Goal: Browse casually

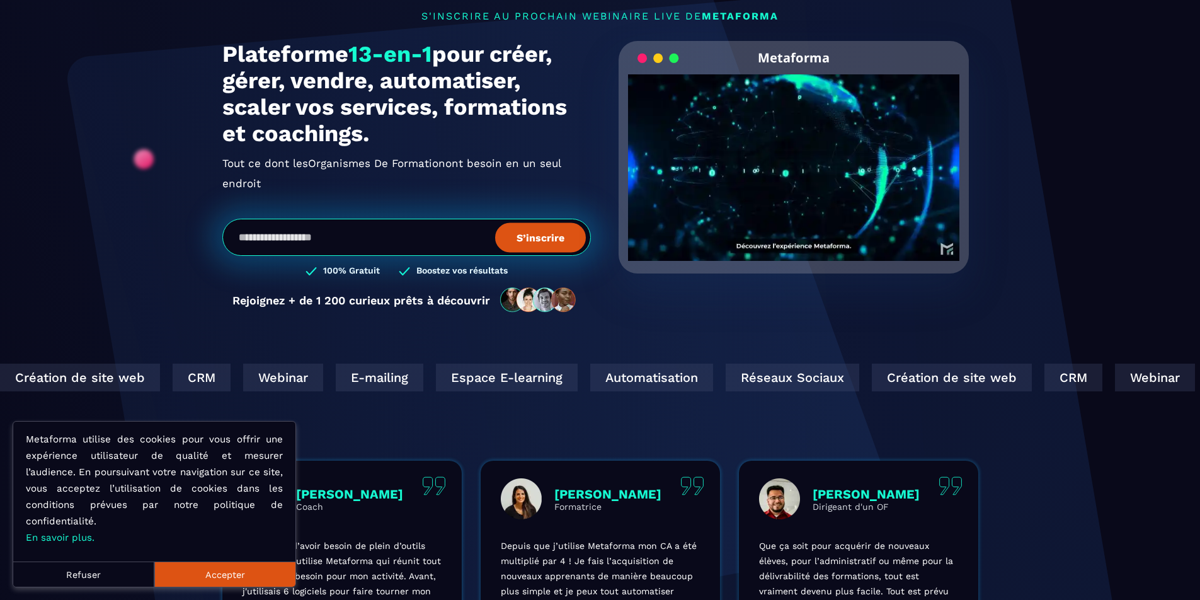
scroll to position [188, 0]
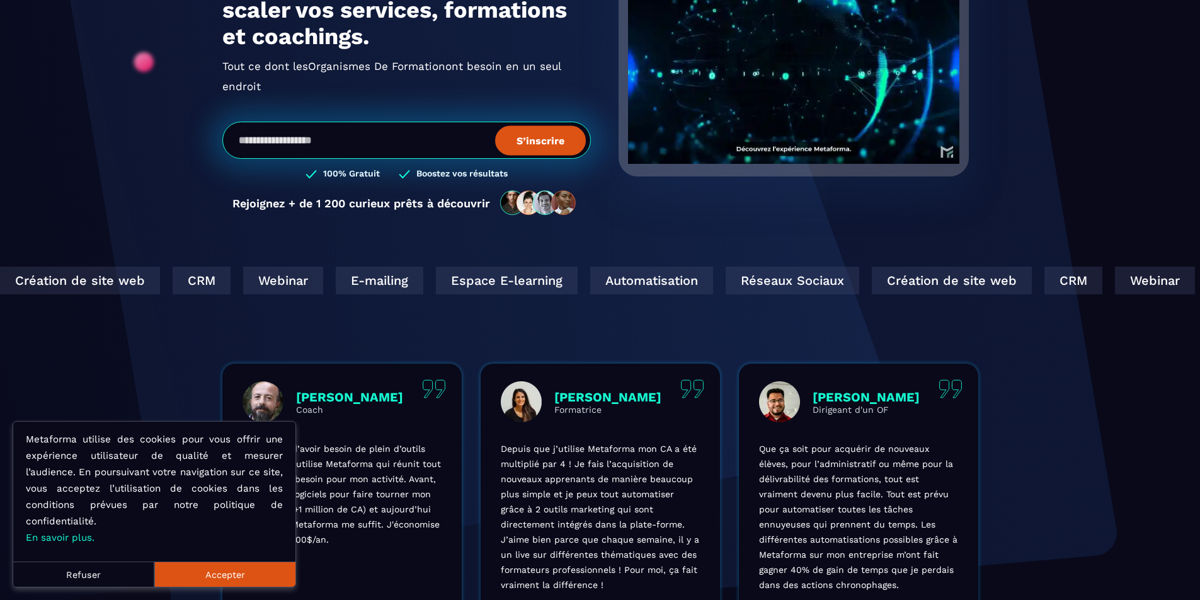
click at [215, 575] on button "Accepter" at bounding box center [224, 573] width 141 height 25
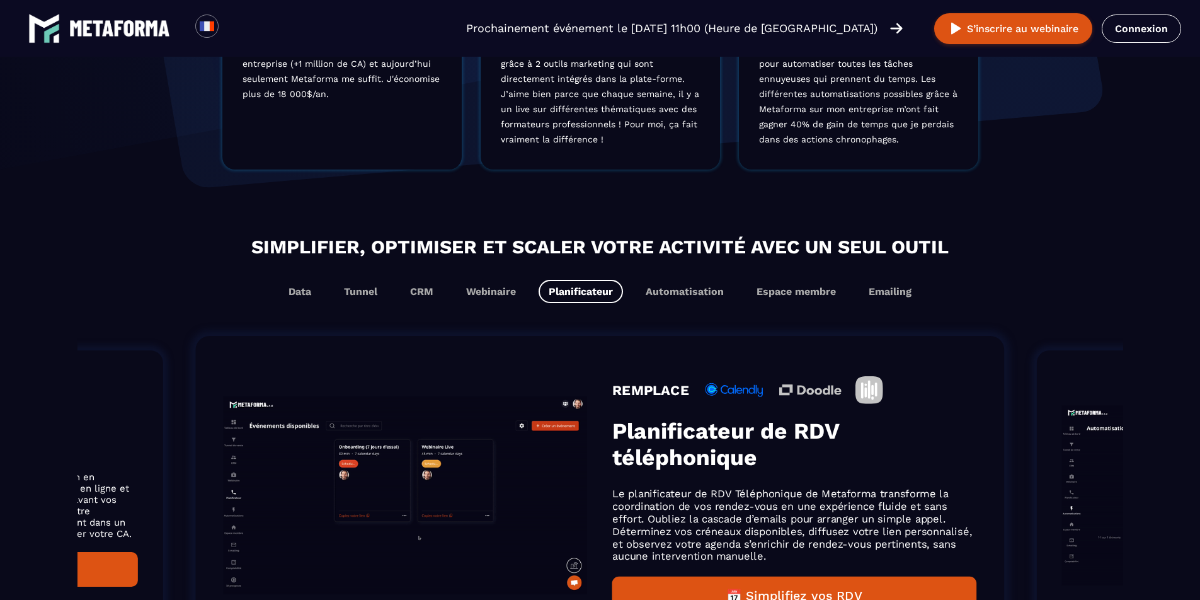
scroll to position [620, 0]
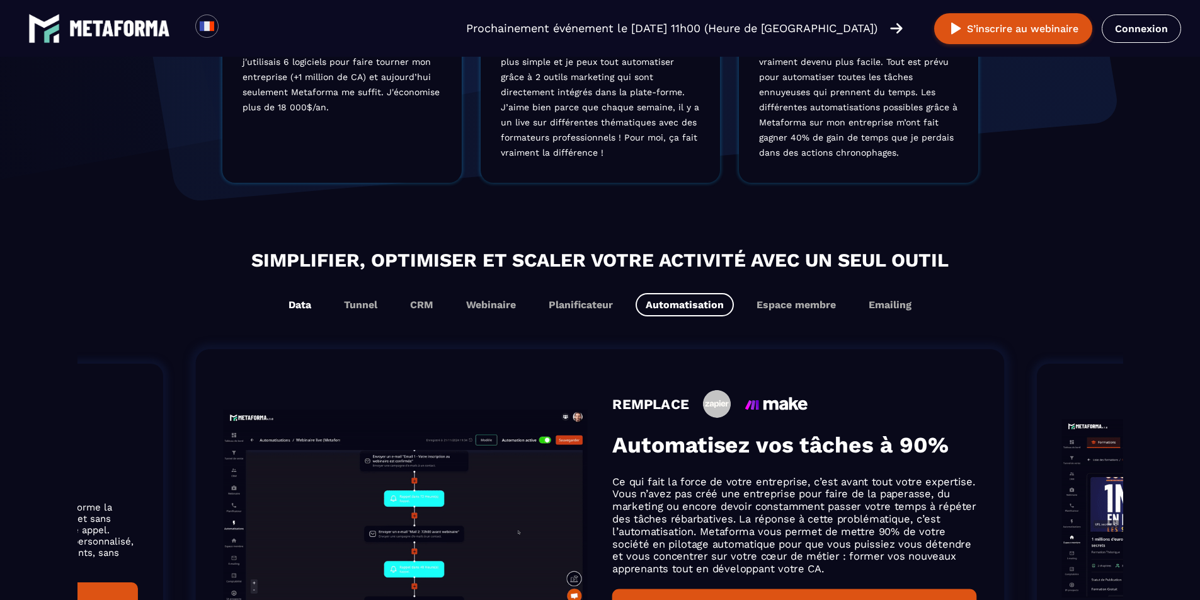
click at [298, 307] on button "Data" at bounding box center [299, 304] width 43 height 23
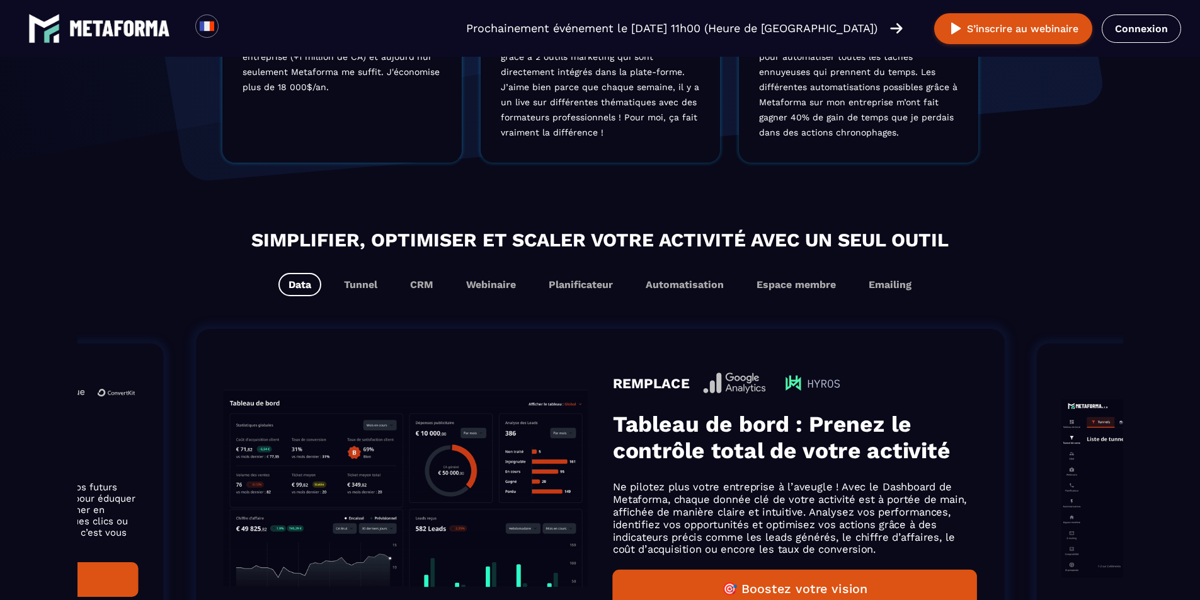
scroll to position [699, 0]
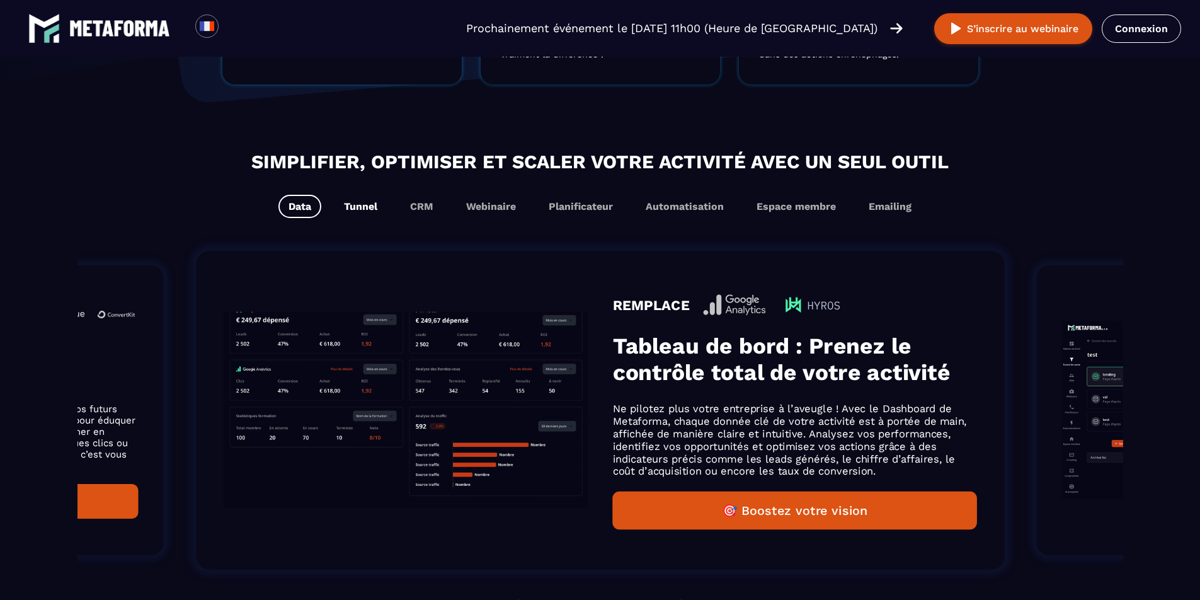
click at [357, 210] on button "Tunnel" at bounding box center [361, 206] width 54 height 23
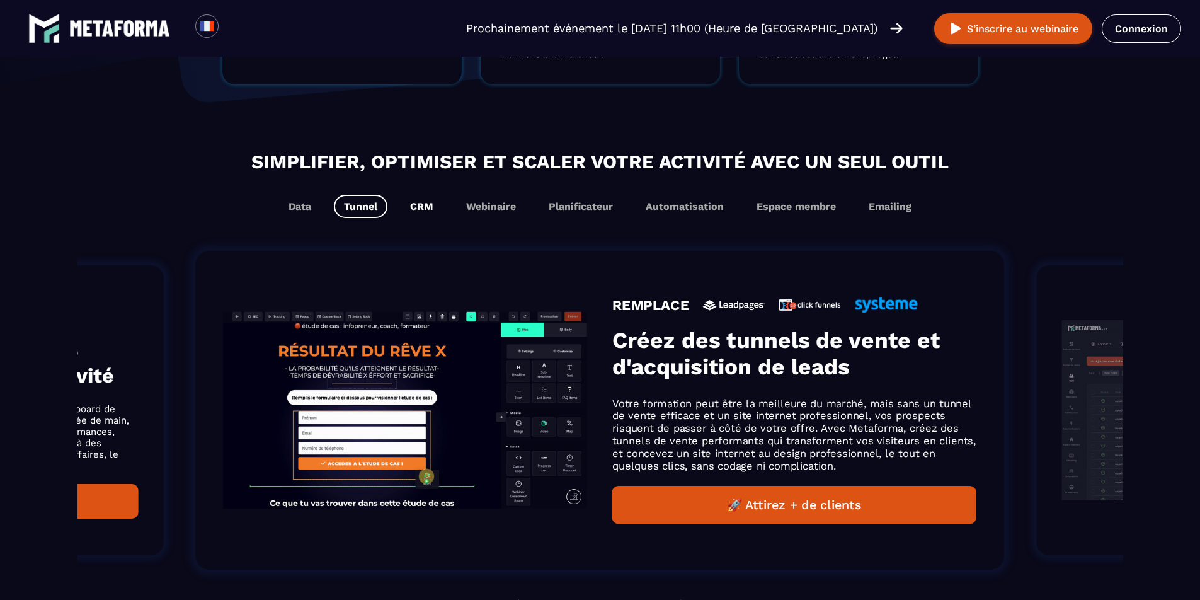
click at [426, 209] on button "CRM" at bounding box center [421, 206] width 43 height 23
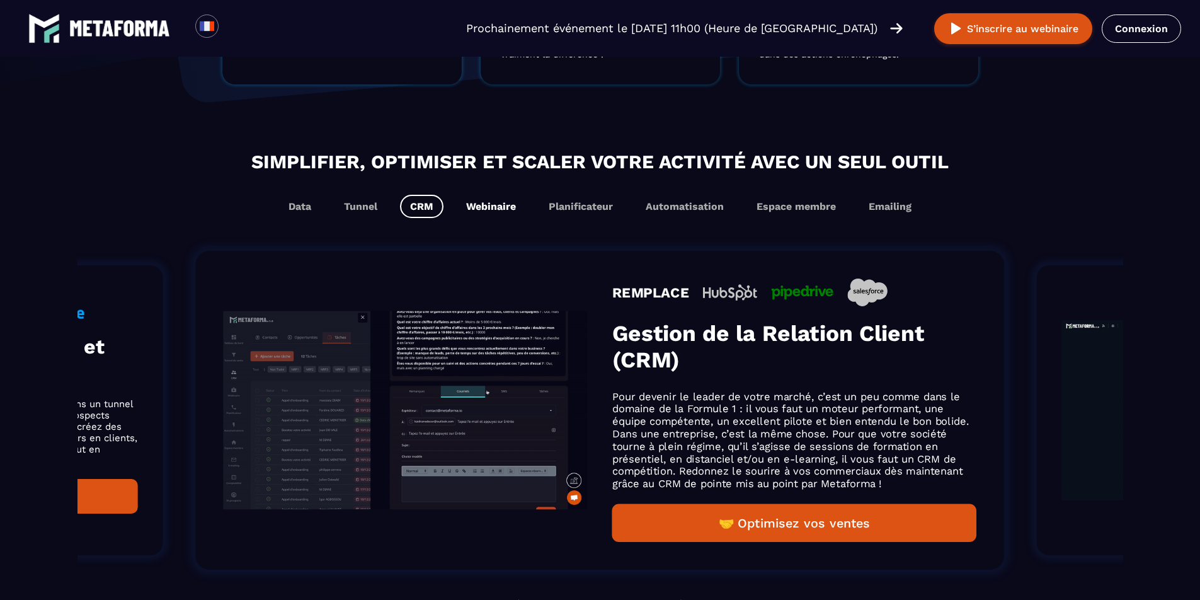
click at [491, 209] on button "Webinaire" at bounding box center [491, 206] width 70 height 23
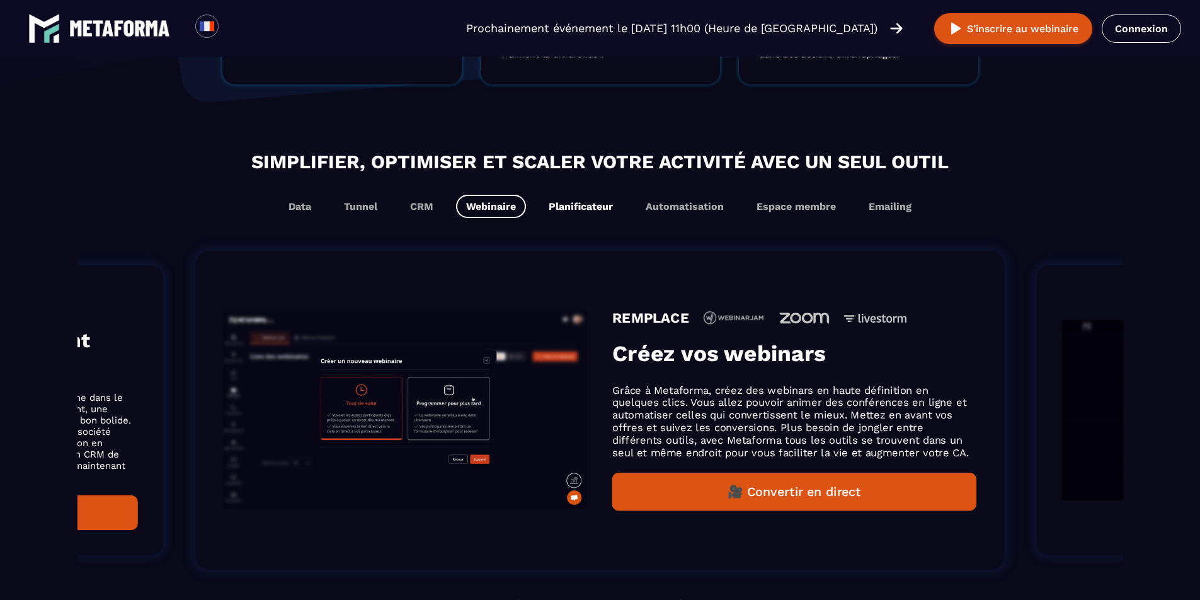
click at [573, 209] on button "Planificateur" at bounding box center [581, 206] width 84 height 23
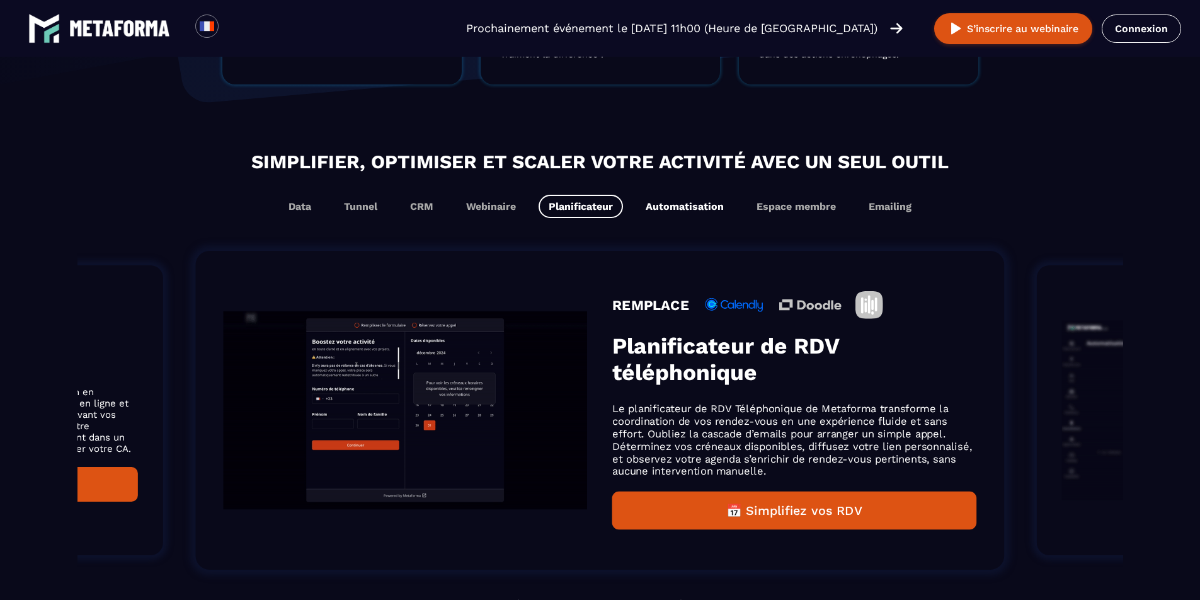
click at [684, 211] on button "Automatisation" at bounding box center [685, 206] width 98 height 23
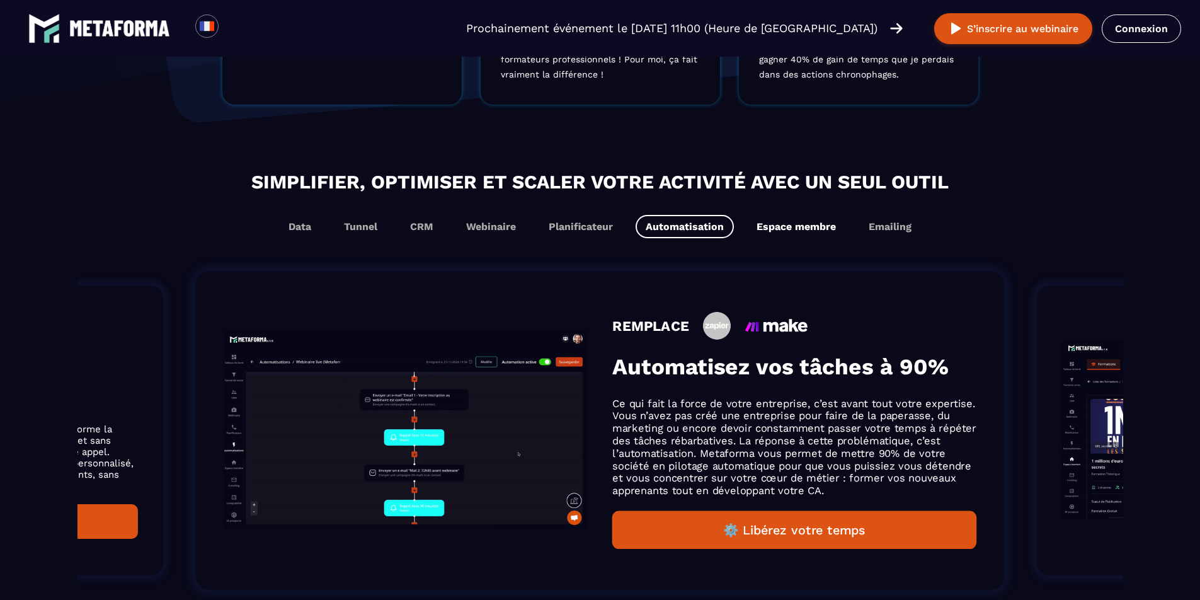
click at [796, 230] on button "Espace membre" at bounding box center [796, 226] width 100 height 23
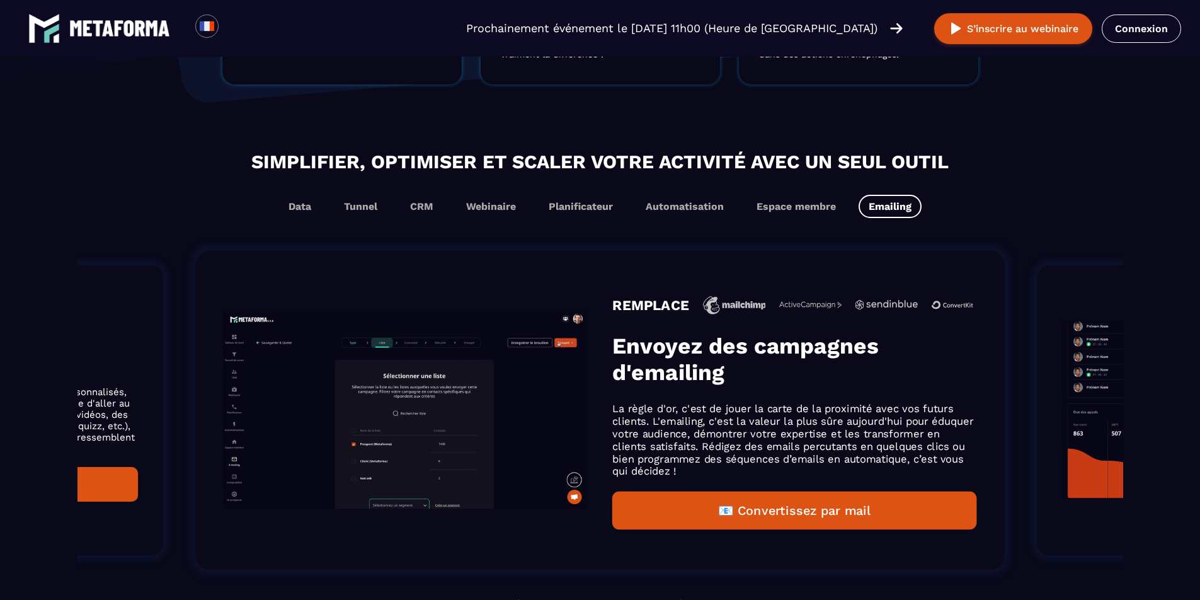
click at [898, 212] on button "Emailing" at bounding box center [890, 206] width 63 height 23
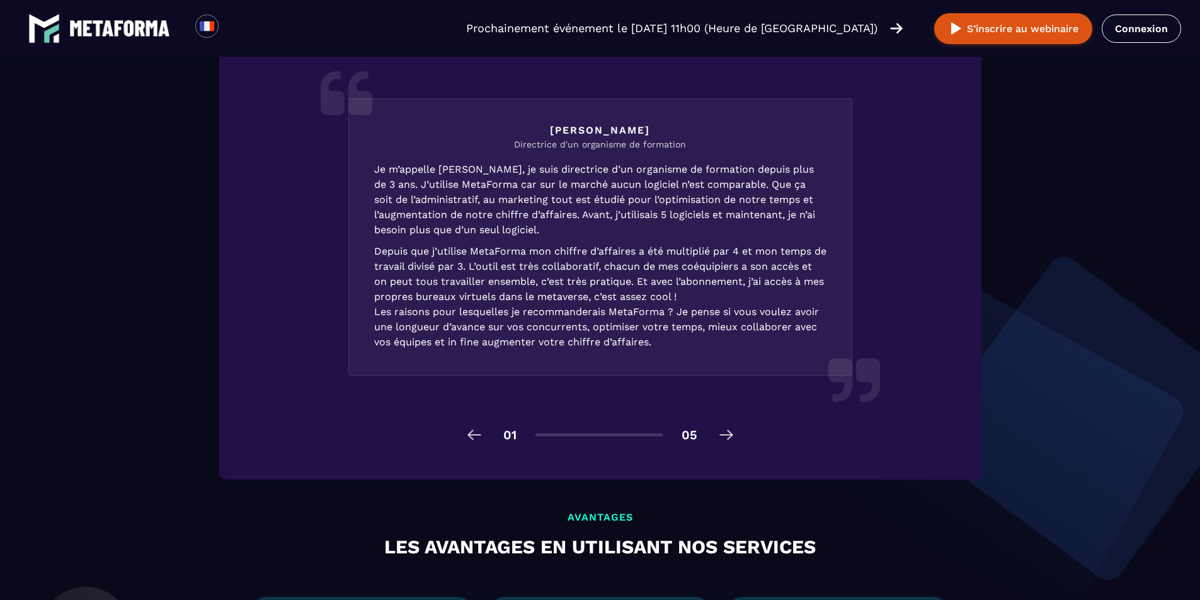
scroll to position [0, 0]
